Goal: Find contact information: Find contact information

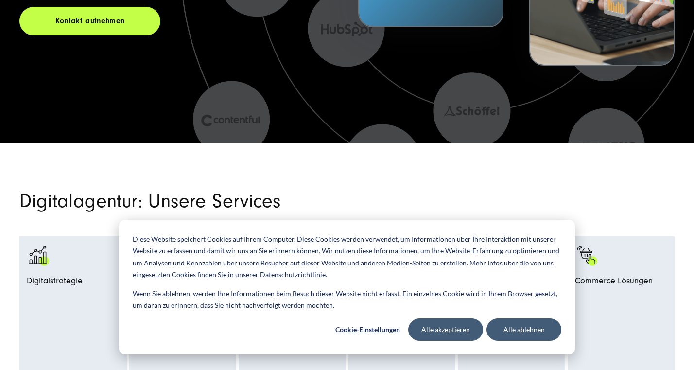
scroll to position [309, 0]
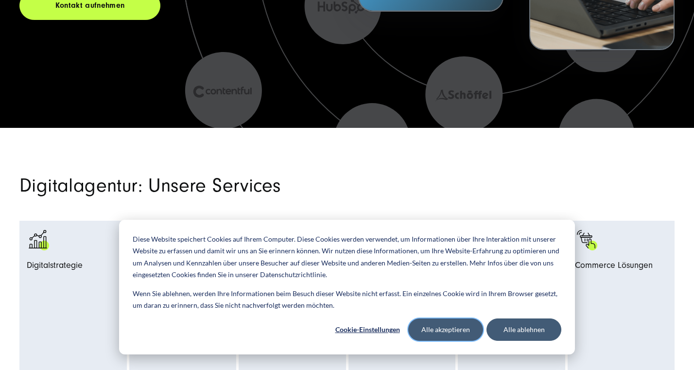
click at [449, 324] on button "Alle akzeptieren" at bounding box center [445, 329] width 75 height 22
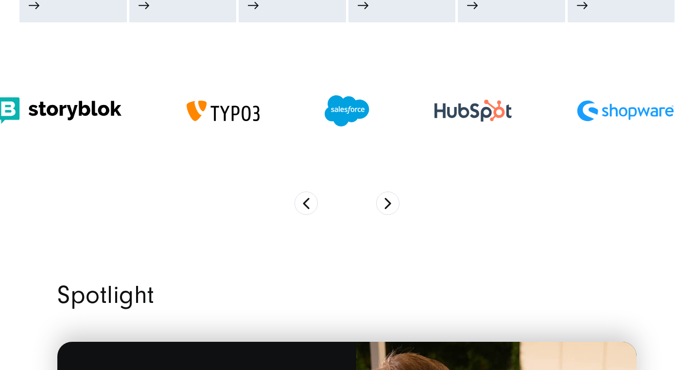
scroll to position [708, 0]
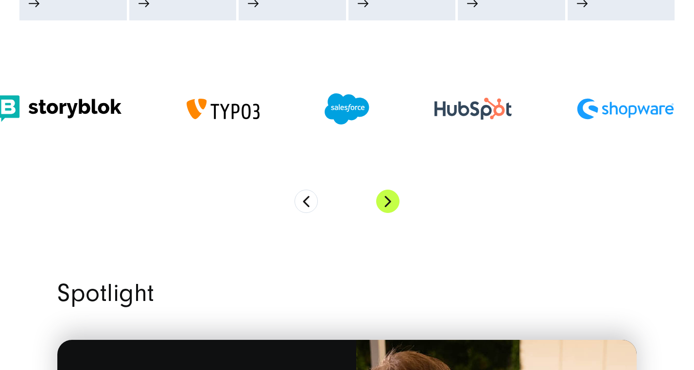
click at [392, 206] on button "Next" at bounding box center [387, 201] width 23 height 23
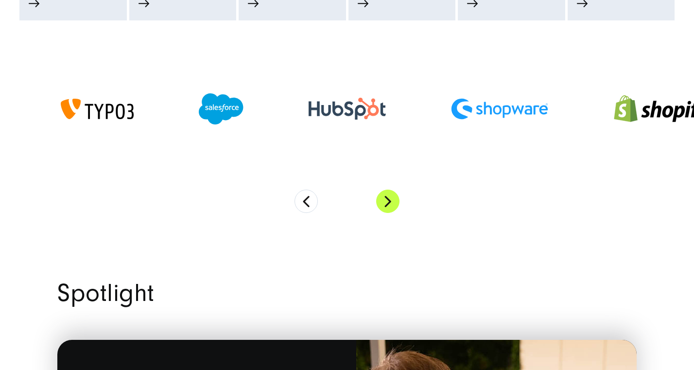
click at [392, 206] on button "Next" at bounding box center [387, 201] width 23 height 23
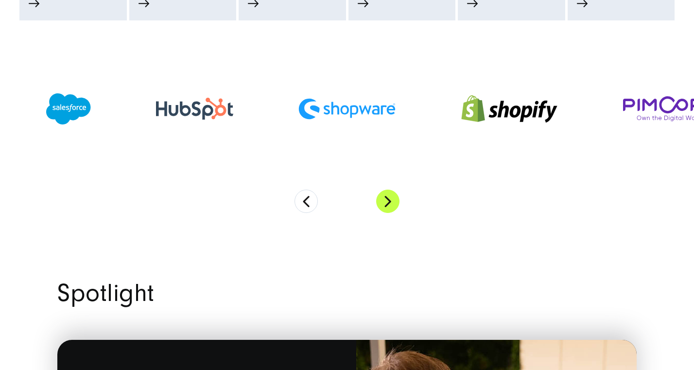
click at [392, 206] on button "Next" at bounding box center [387, 201] width 23 height 23
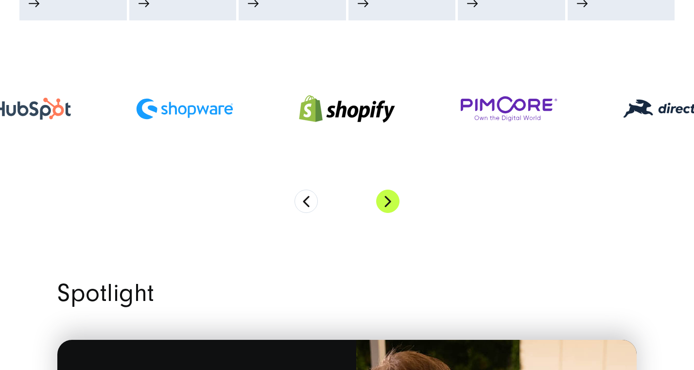
click at [385, 205] on button "Next" at bounding box center [387, 201] width 23 height 23
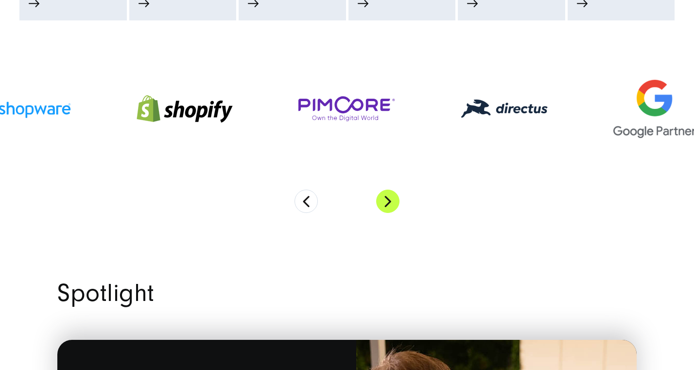
click at [385, 205] on button "Next" at bounding box center [387, 201] width 23 height 23
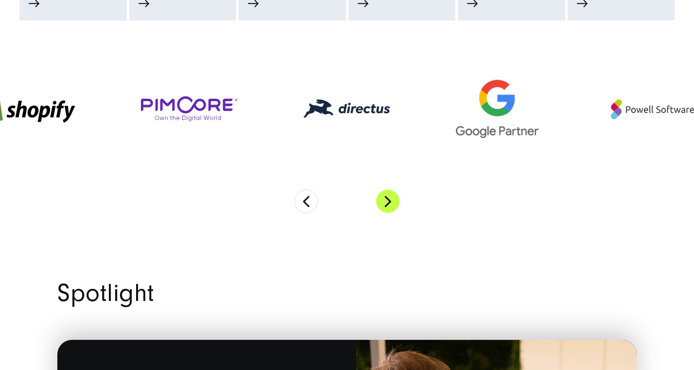
click at [385, 205] on button "Next" at bounding box center [387, 201] width 23 height 23
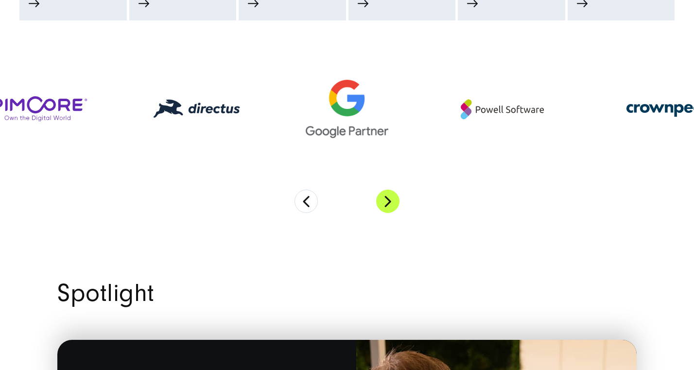
click at [385, 205] on button "Next" at bounding box center [387, 201] width 23 height 23
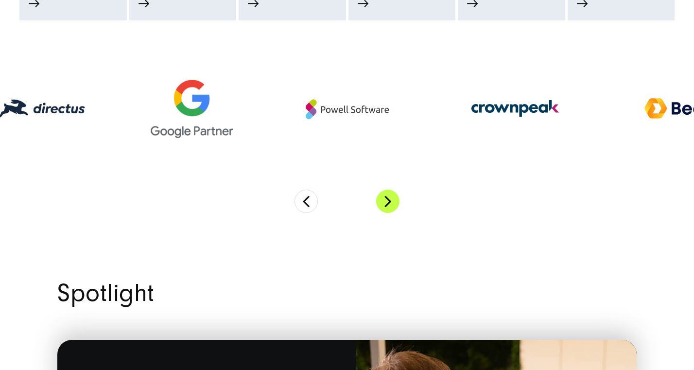
click at [385, 205] on button "Next" at bounding box center [387, 201] width 23 height 23
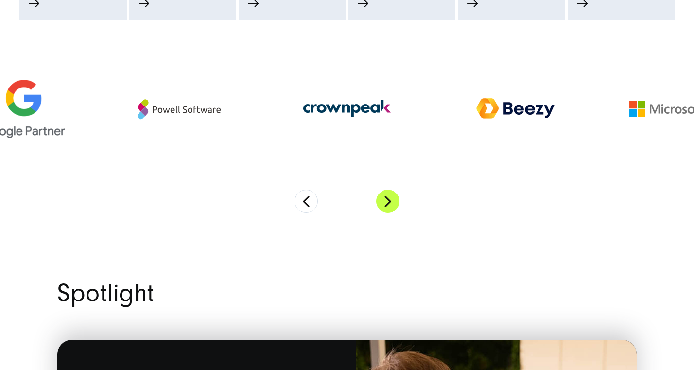
click at [385, 205] on button "Next" at bounding box center [387, 201] width 23 height 23
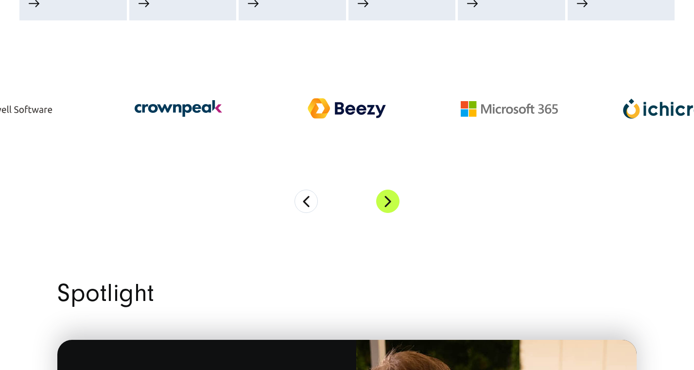
click at [385, 205] on button "Next" at bounding box center [387, 201] width 23 height 23
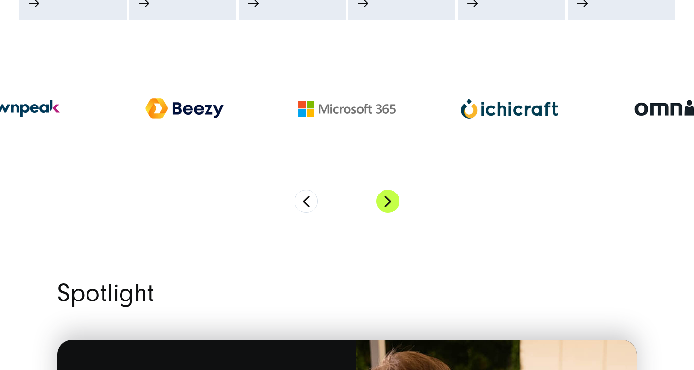
click at [385, 205] on button "Next" at bounding box center [387, 201] width 23 height 23
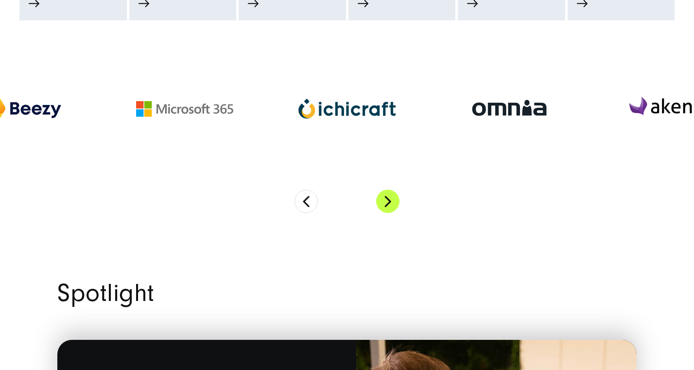
click at [385, 205] on button "Next" at bounding box center [387, 201] width 23 height 23
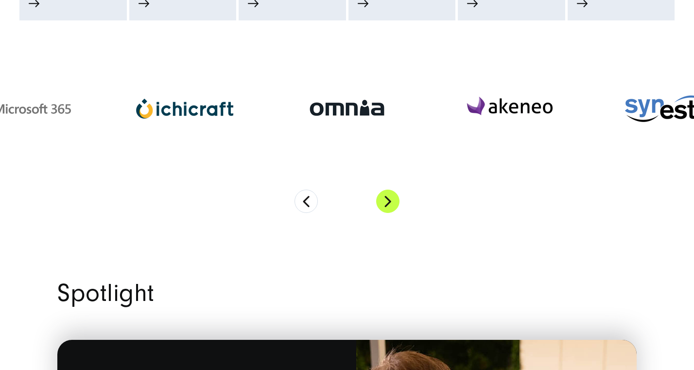
click at [385, 205] on button "Next" at bounding box center [387, 201] width 23 height 23
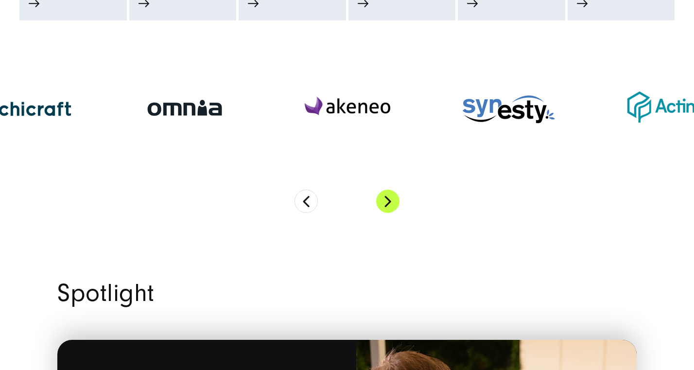
click at [383, 203] on button "Next" at bounding box center [387, 201] width 23 height 23
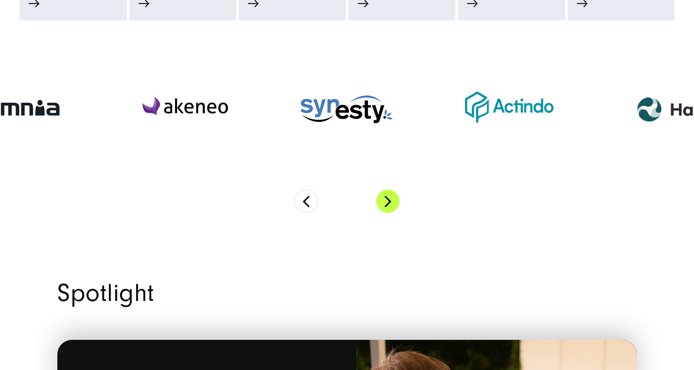
click at [383, 203] on button "Next" at bounding box center [387, 201] width 23 height 23
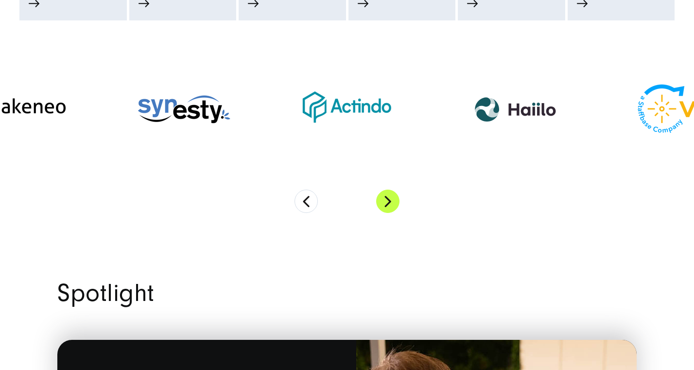
click at [383, 203] on button "Next" at bounding box center [387, 201] width 23 height 23
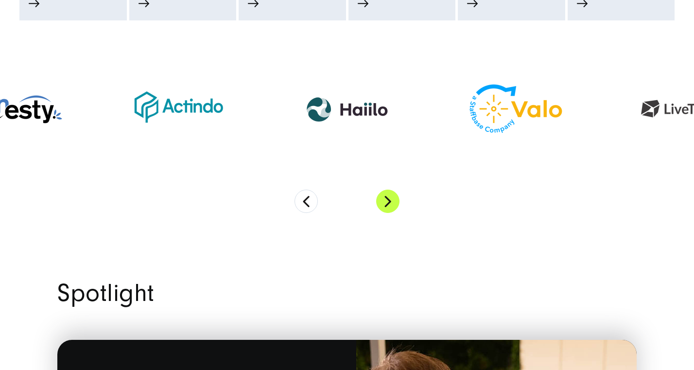
click at [383, 203] on button "Next" at bounding box center [387, 201] width 23 height 23
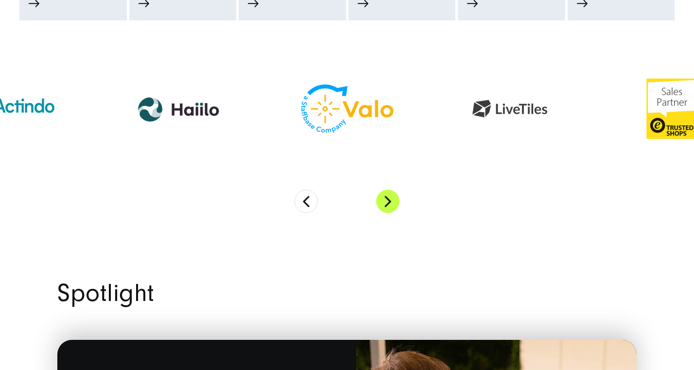
click at [383, 203] on button "Next" at bounding box center [387, 201] width 23 height 23
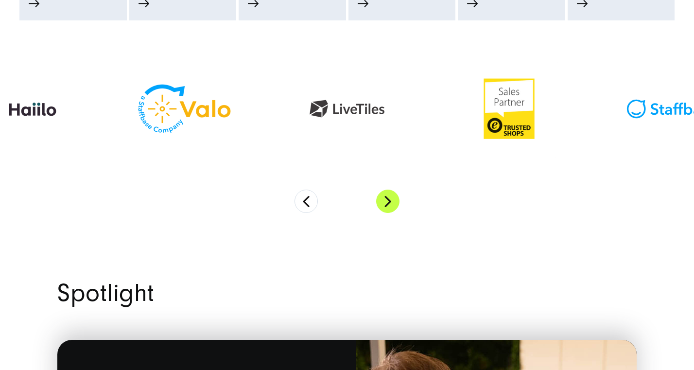
click at [383, 203] on button "Next" at bounding box center [387, 201] width 23 height 23
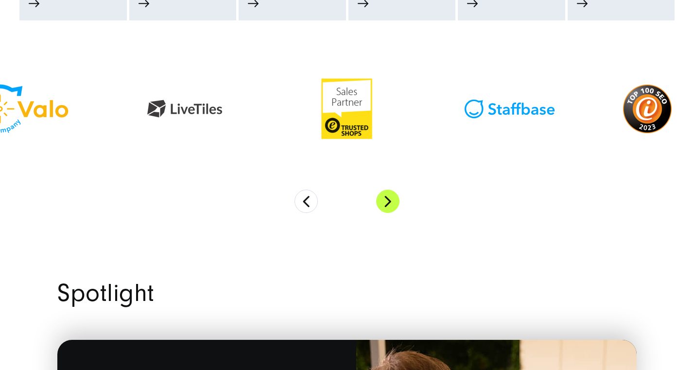
click at [383, 203] on button "Next" at bounding box center [387, 201] width 23 height 23
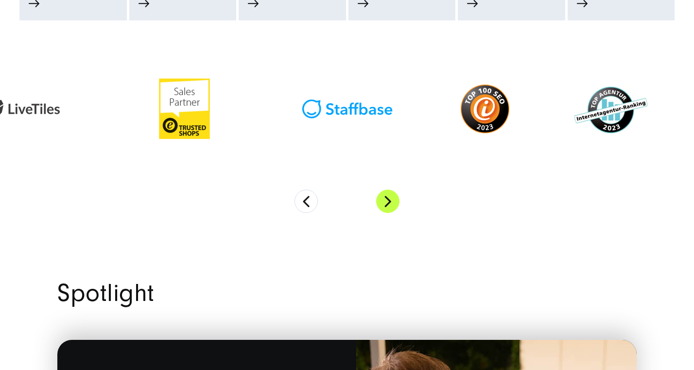
click at [383, 203] on button "Next" at bounding box center [387, 201] width 23 height 23
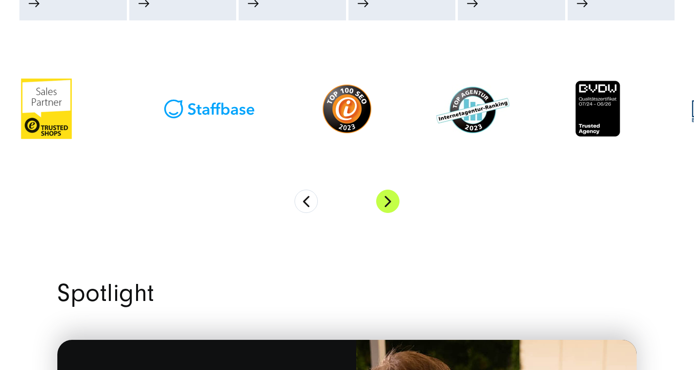
click at [383, 203] on button "Next" at bounding box center [387, 201] width 23 height 23
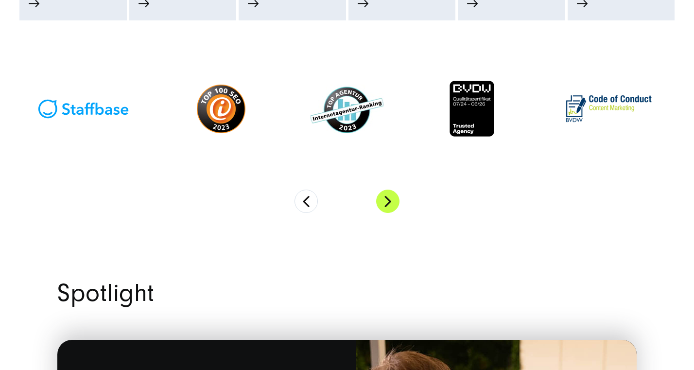
click at [383, 203] on button "Next" at bounding box center [387, 201] width 23 height 23
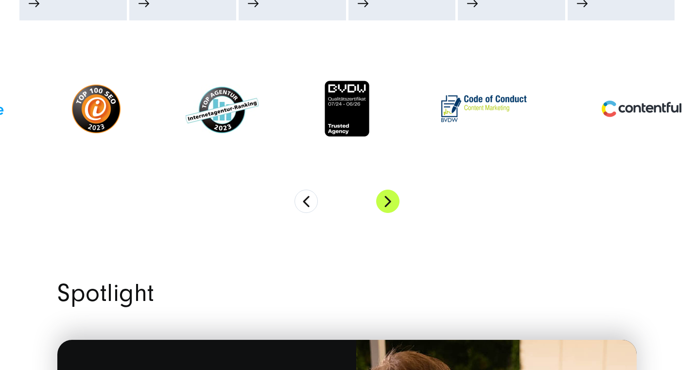
click at [384, 208] on button "Next" at bounding box center [387, 201] width 23 height 23
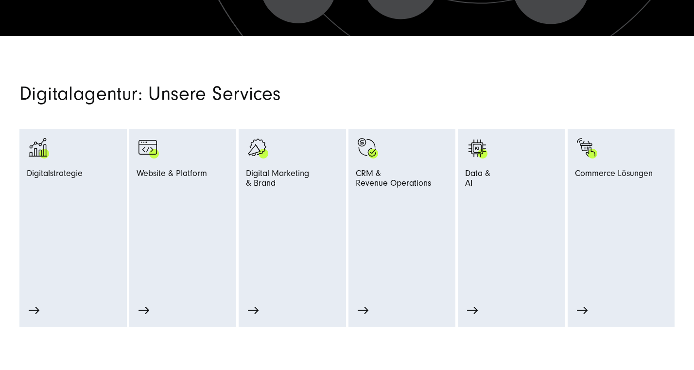
scroll to position [402, 0]
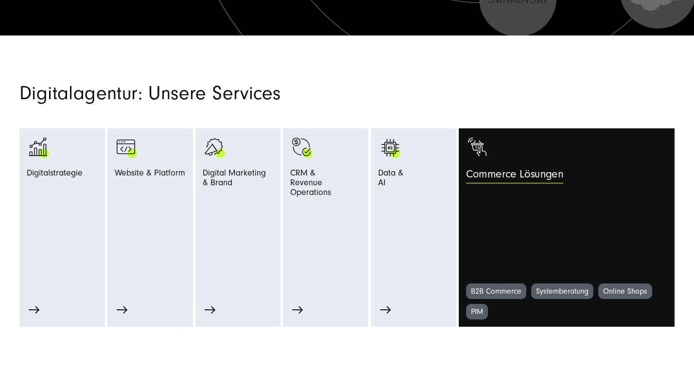
click at [632, 190] on link "Commerce Lösungen" at bounding box center [566, 210] width 201 height 148
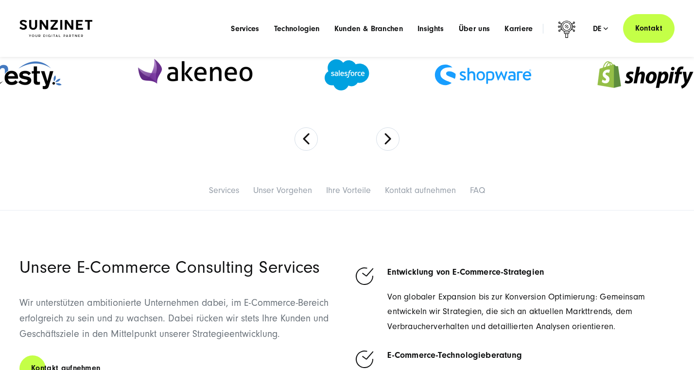
scroll to position [292, 0]
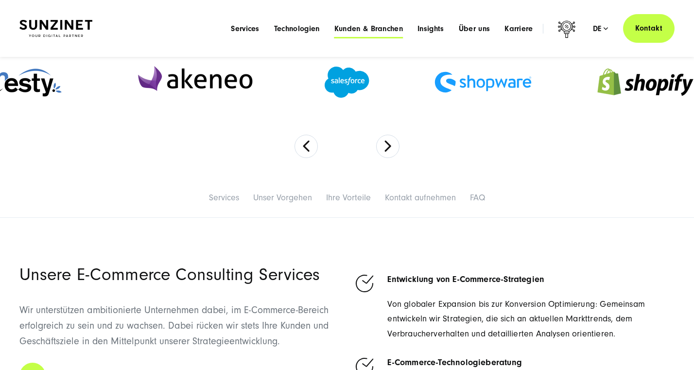
click at [364, 29] on span "Kunden & Branchen" at bounding box center [368, 29] width 69 height 10
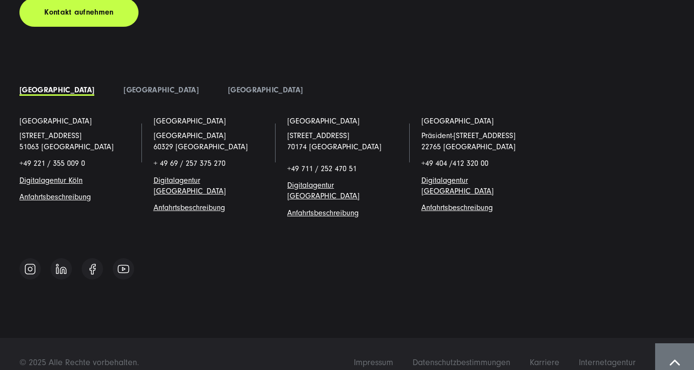
scroll to position [4132, 0]
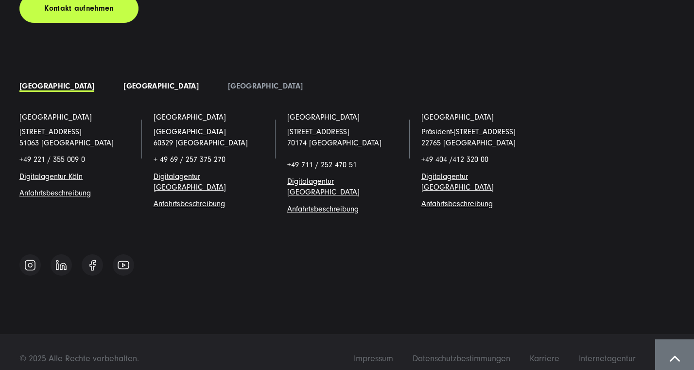
click at [123, 86] on link "[GEOGRAPHIC_DATA]" at bounding box center [160, 86] width 75 height 9
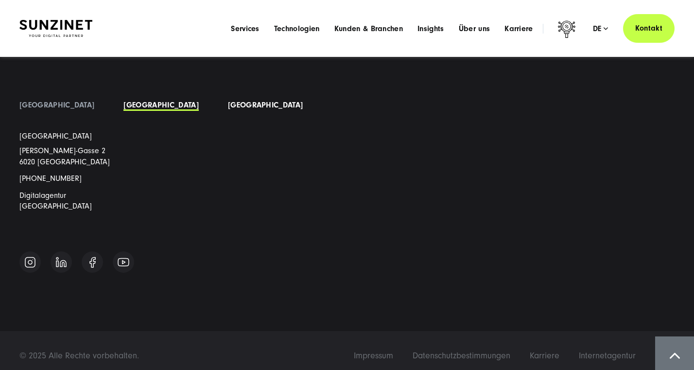
click at [228, 105] on link "[GEOGRAPHIC_DATA]" at bounding box center [265, 105] width 75 height 9
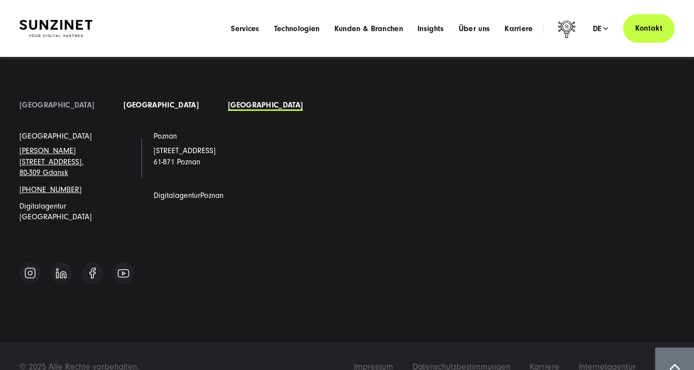
click at [123, 104] on link "[GEOGRAPHIC_DATA]" at bounding box center [160, 105] width 75 height 9
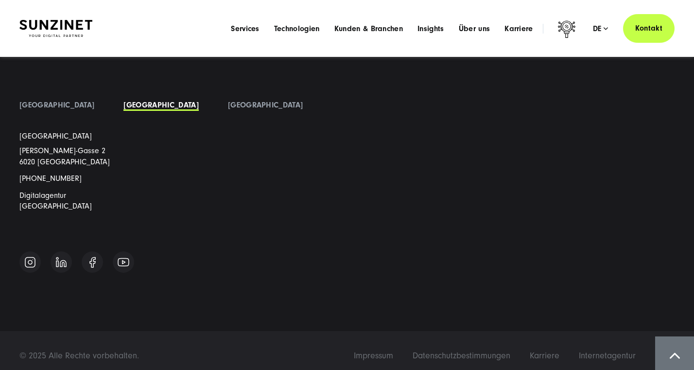
click at [25, 150] on link "Eduard-Bodem-Gasse 2 6020 Innsbruck" at bounding box center [64, 155] width 90 height 19
